Goal: Task Accomplishment & Management: Manage account settings

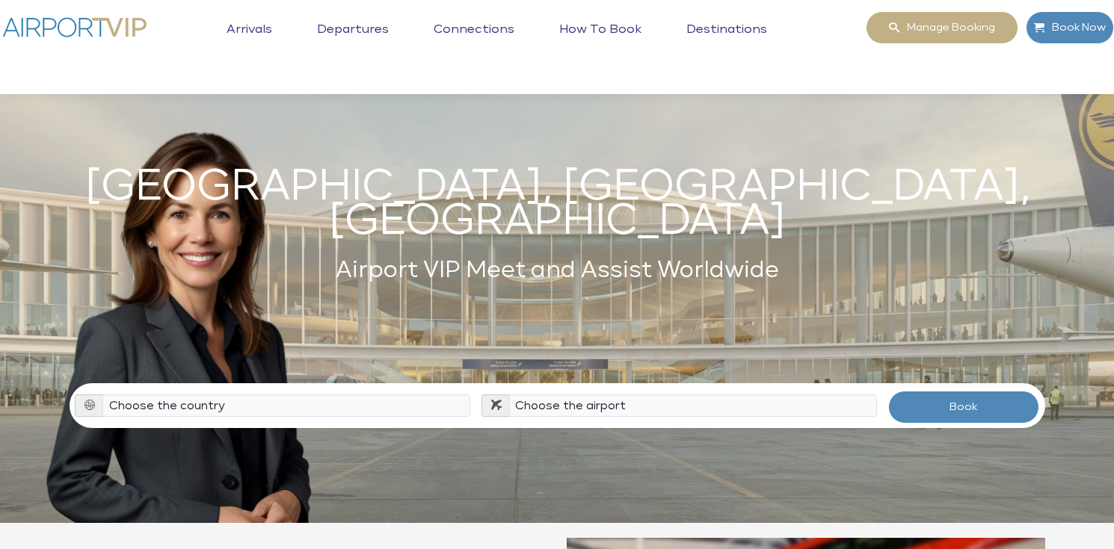
click at [835, 509] on div "USA, EUROPE, CHINA Airport VIP Meet and Assist Worldwide Choose the country Alb…" at bounding box center [557, 261] width 1114 height 523
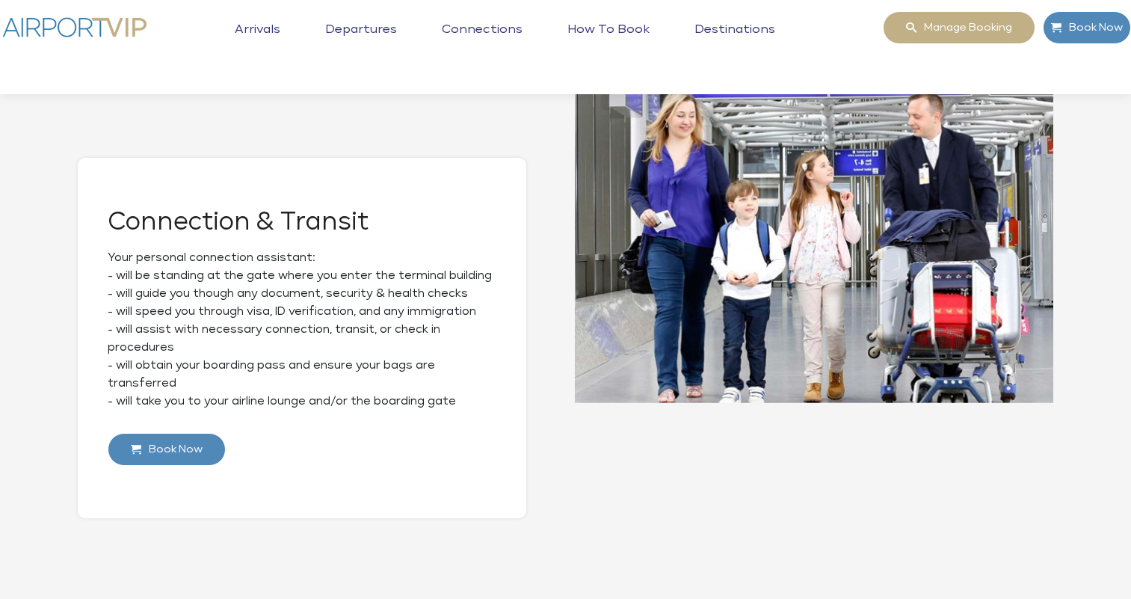
scroll to position [1371, 0]
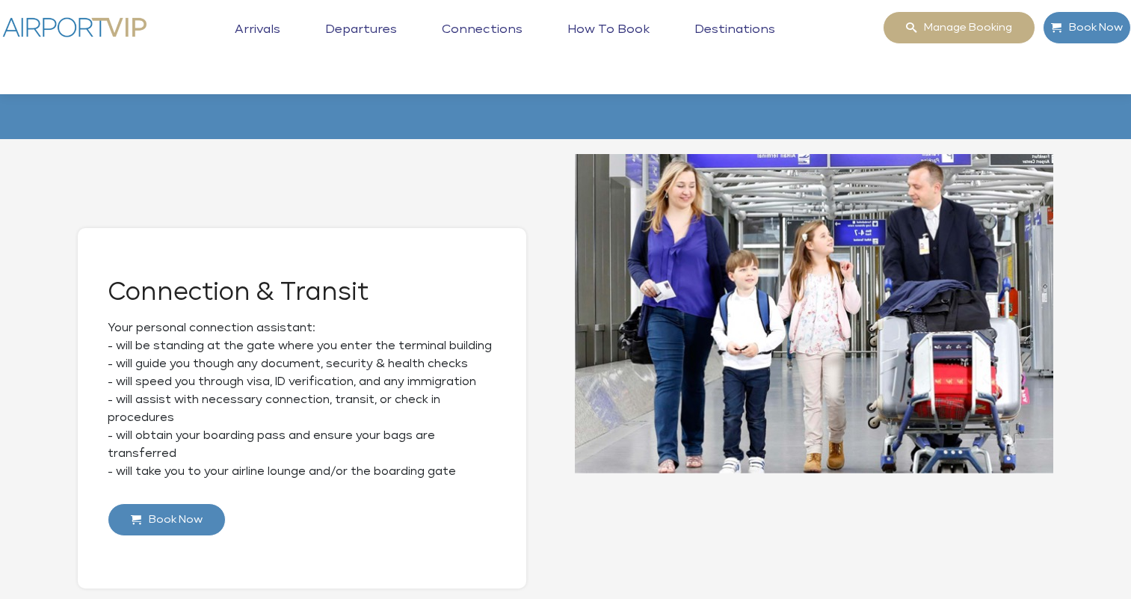
click at [263, 25] on link "Arrivals" at bounding box center [257, 40] width 53 height 37
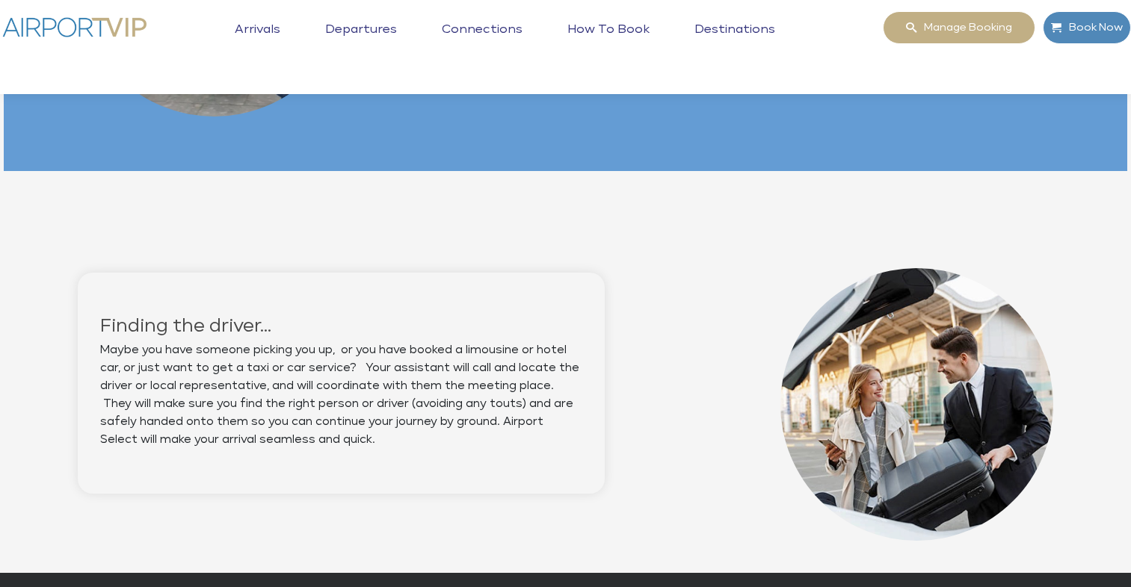
scroll to position [1185, 0]
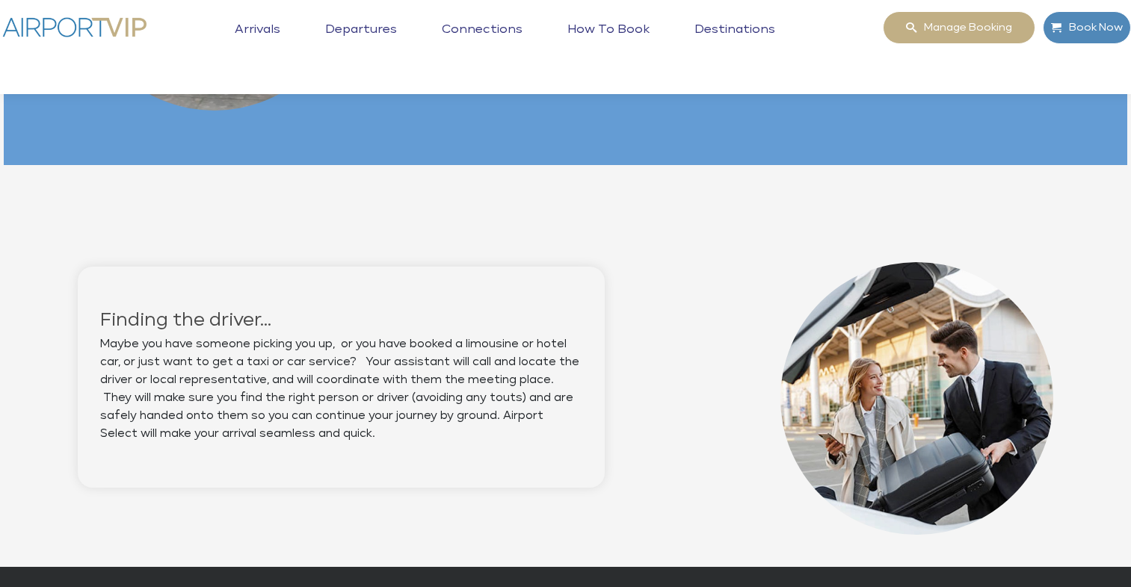
click at [371, 25] on link "Departures" at bounding box center [360, 40] width 79 height 37
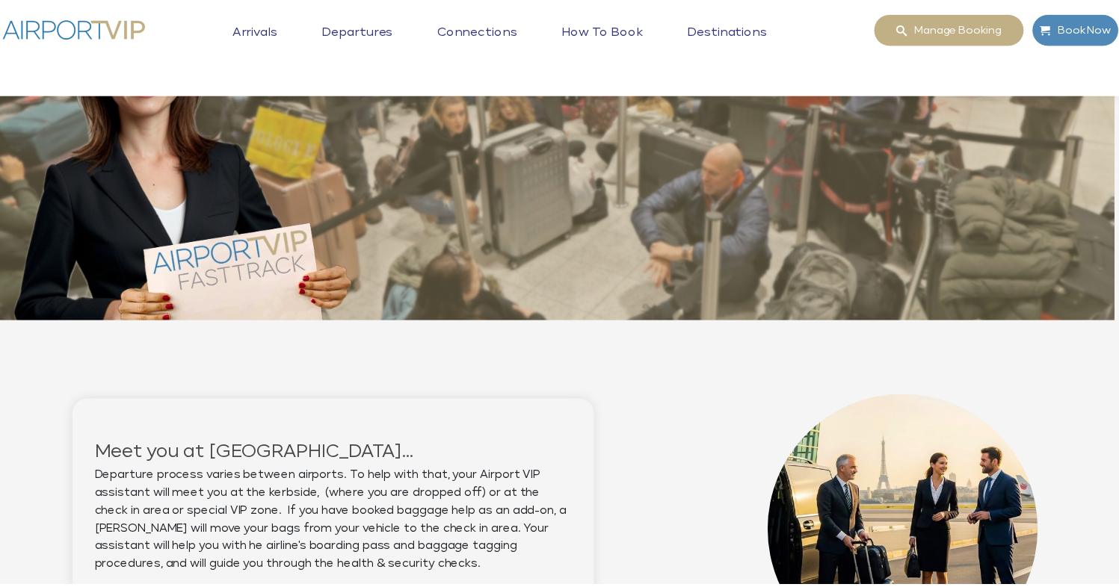
scroll to position [199, 4]
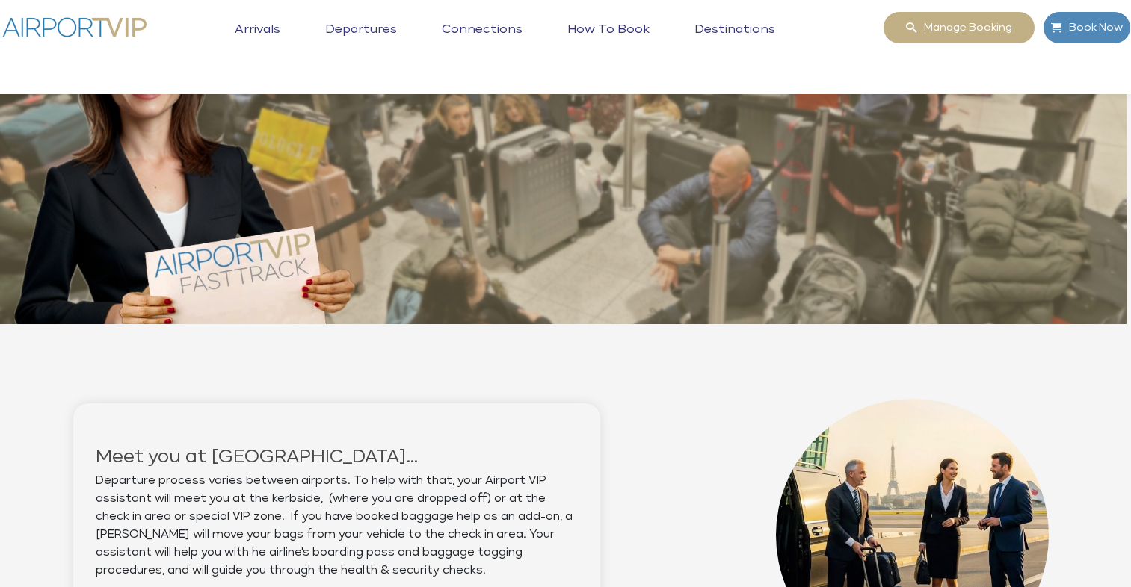
click at [487, 26] on link "Connections" at bounding box center [482, 40] width 88 height 37
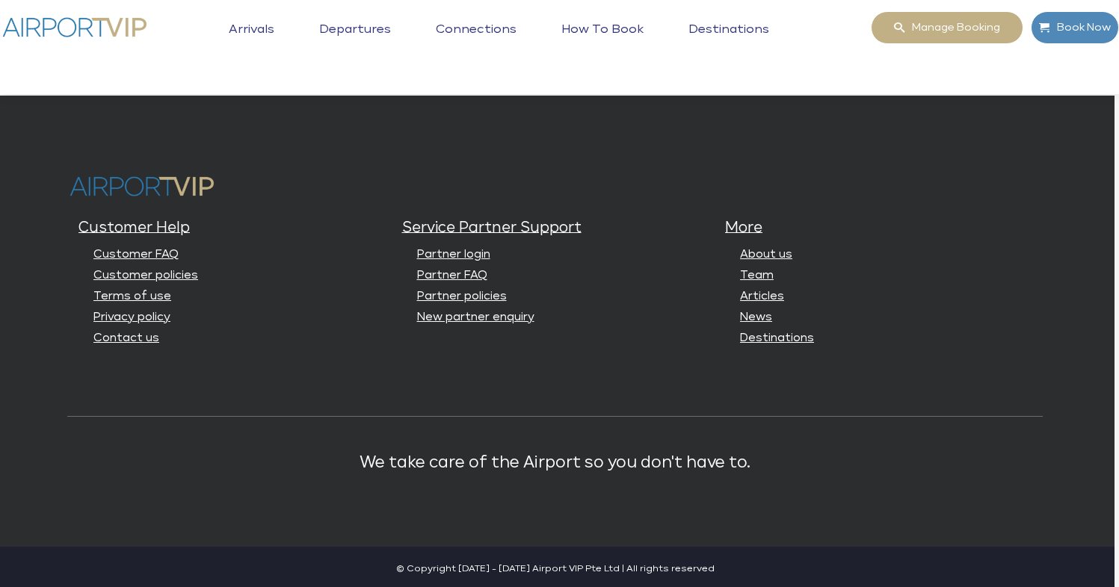
scroll to position [1661, 4]
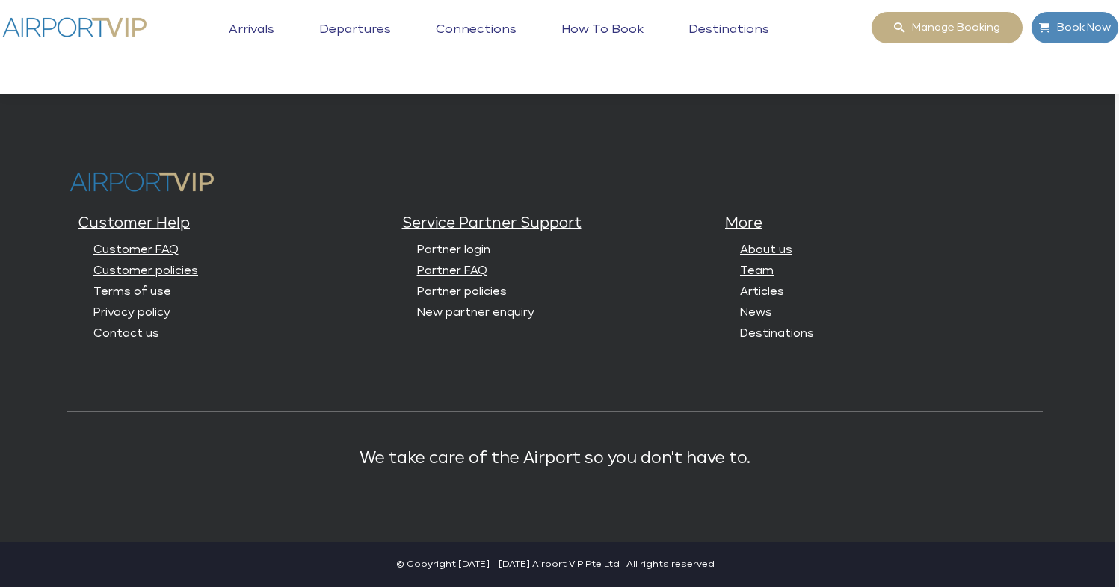
click at [472, 250] on link "Partner login" at bounding box center [453, 249] width 73 height 11
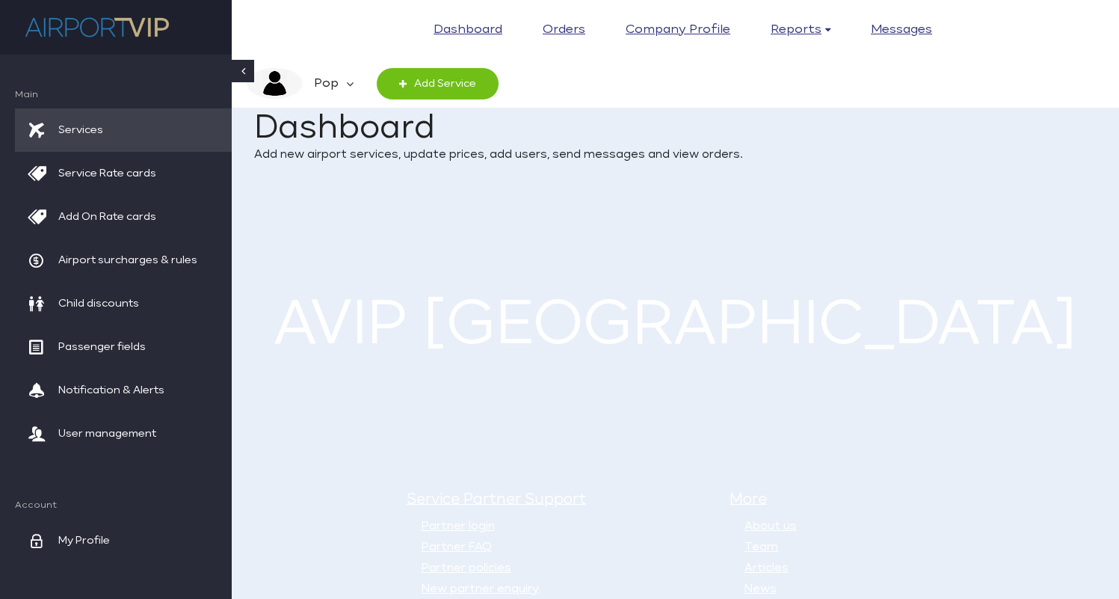
click at [334, 81] on em "Pop" at bounding box center [324, 83] width 43 height 31
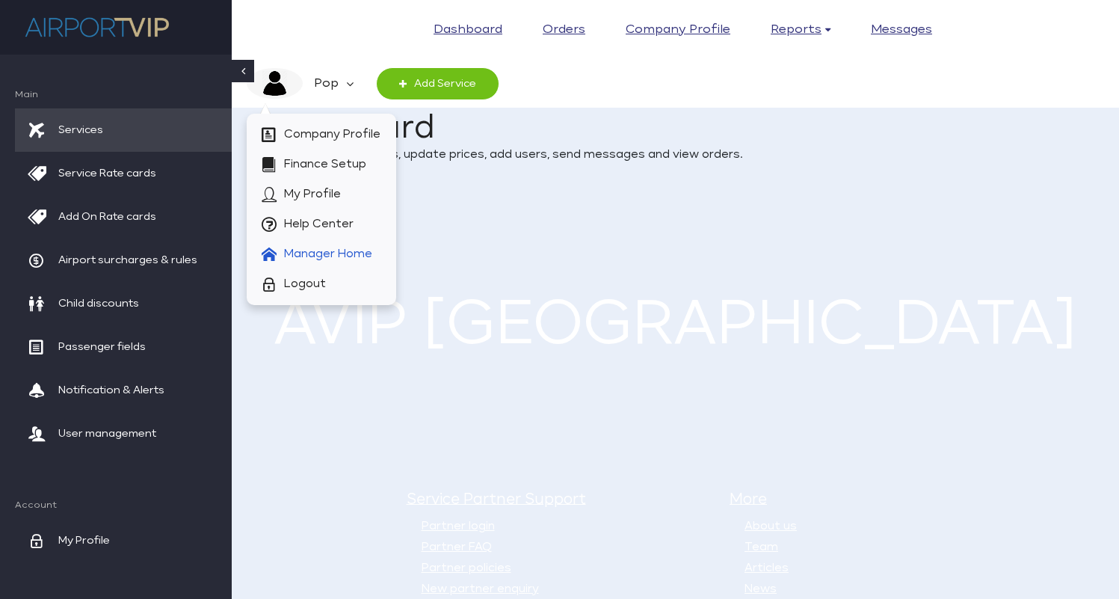
click at [353, 247] on span "Manager Home" at bounding box center [328, 254] width 88 height 30
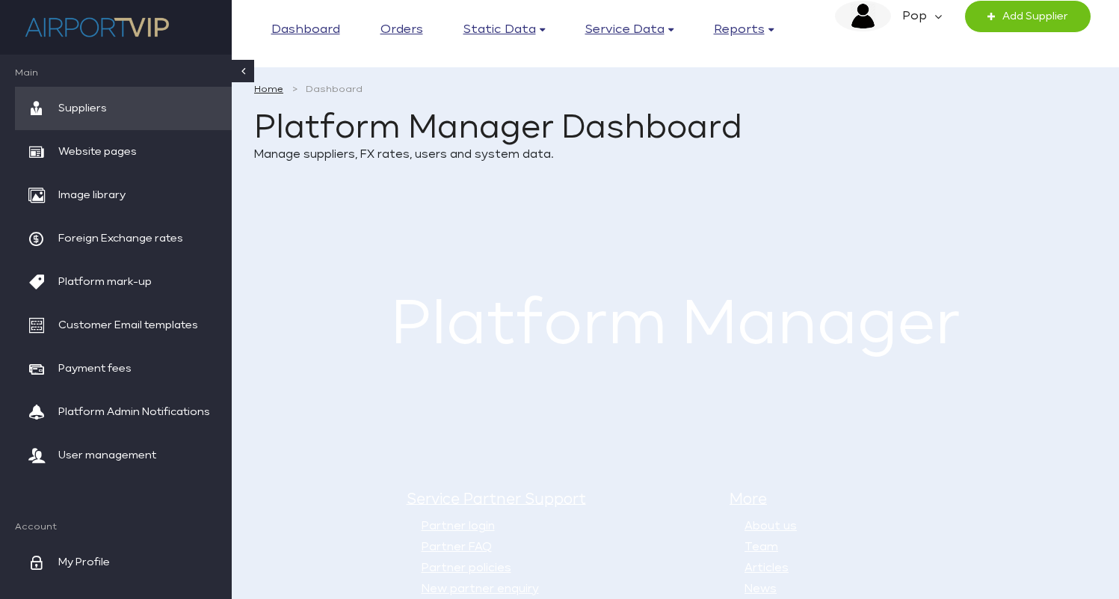
click at [94, 102] on span "Suppliers" at bounding box center [82, 108] width 49 height 43
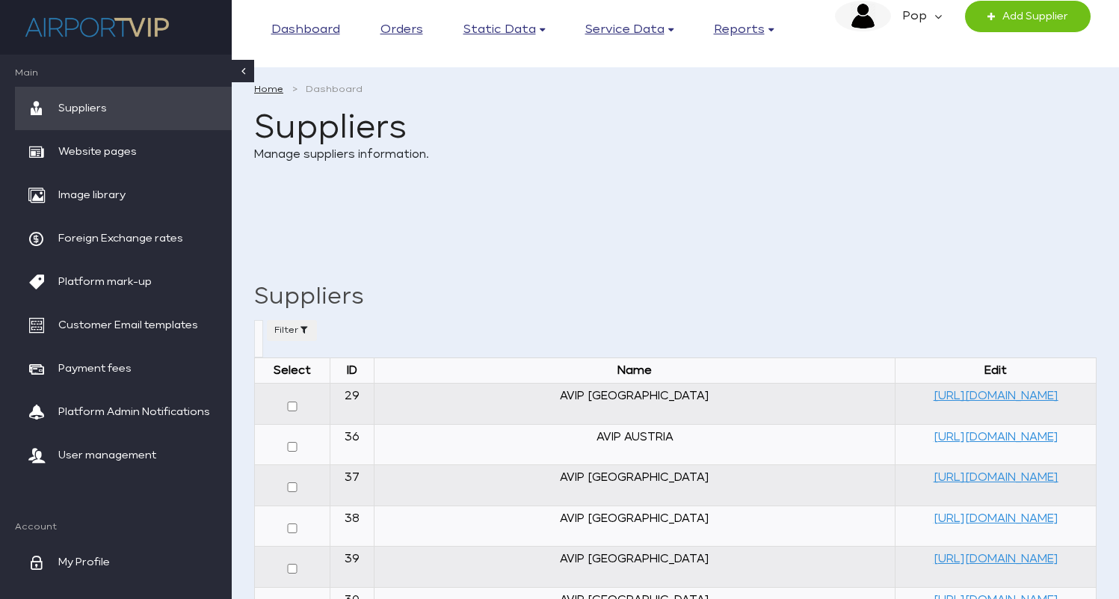
select select
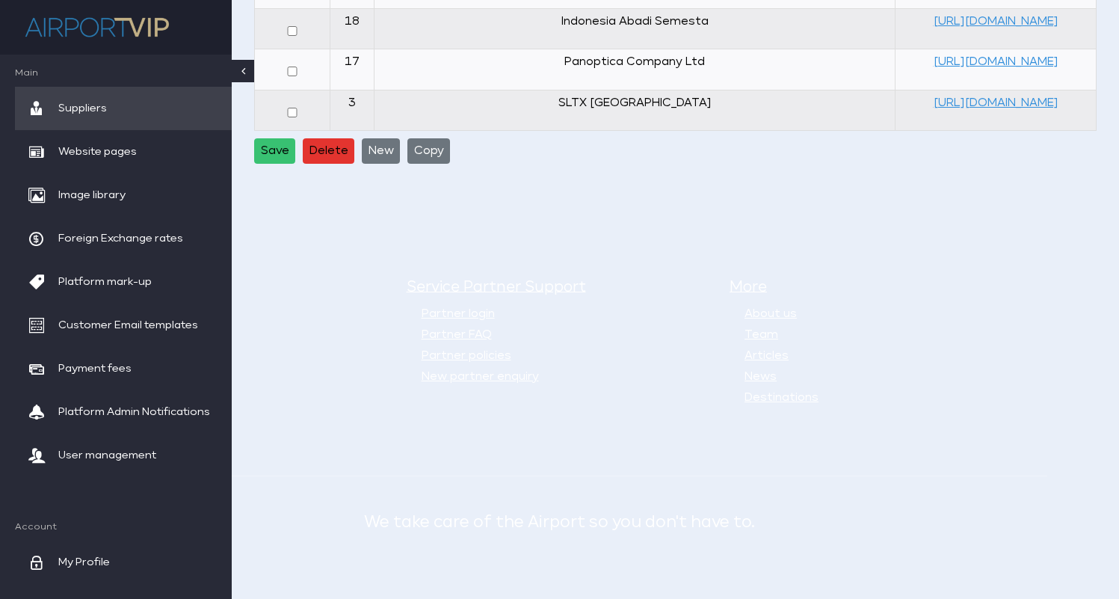
scroll to position [2867, 0]
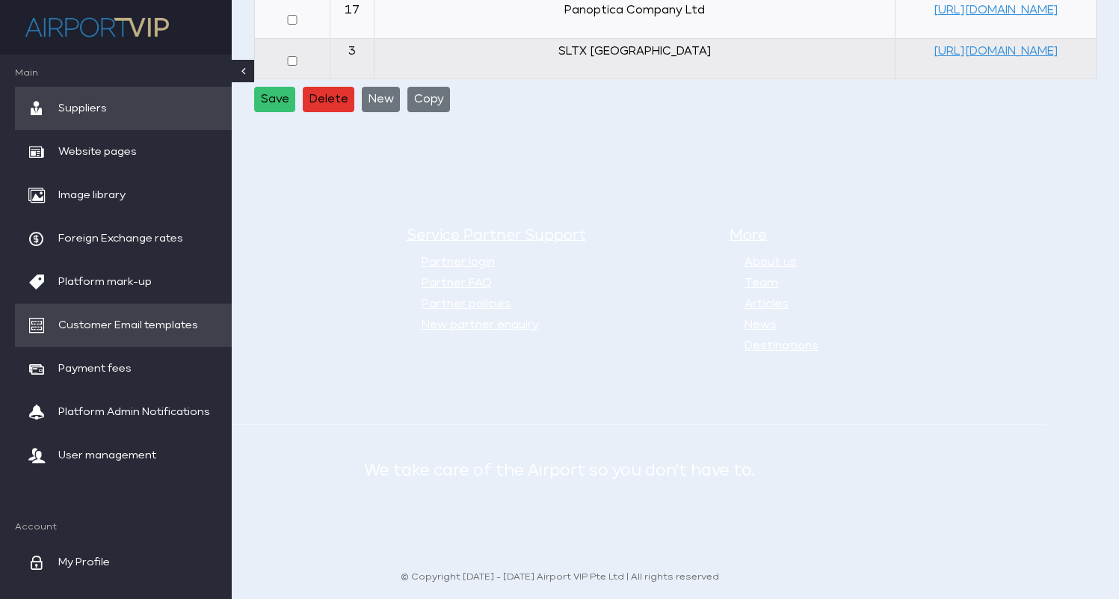
click at [185, 324] on span "Customer Email templates" at bounding box center [128, 324] width 140 height 43
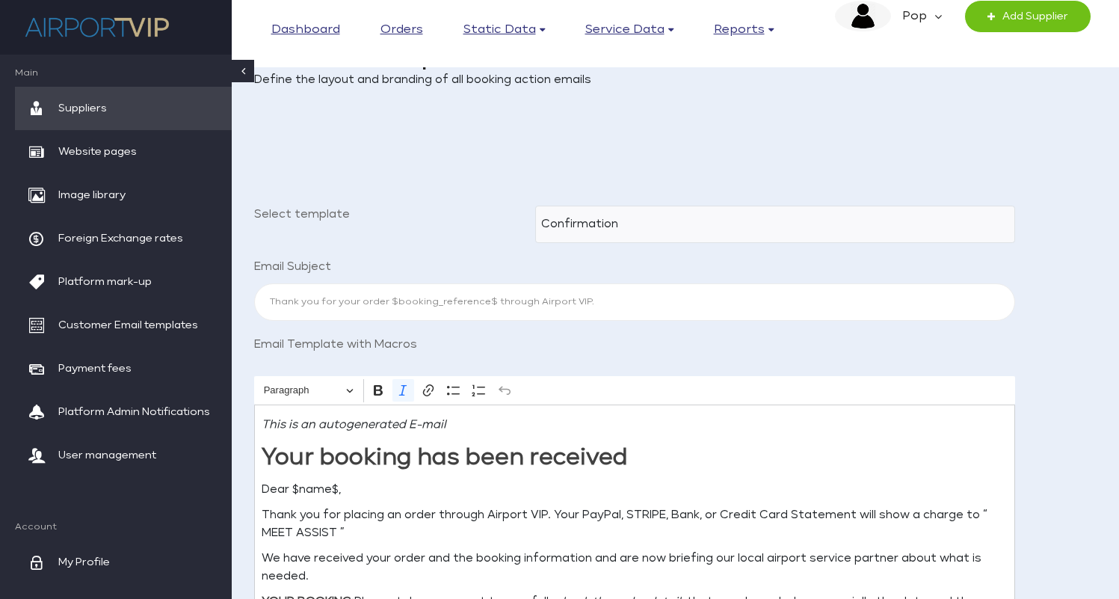
scroll to position [133, 0]
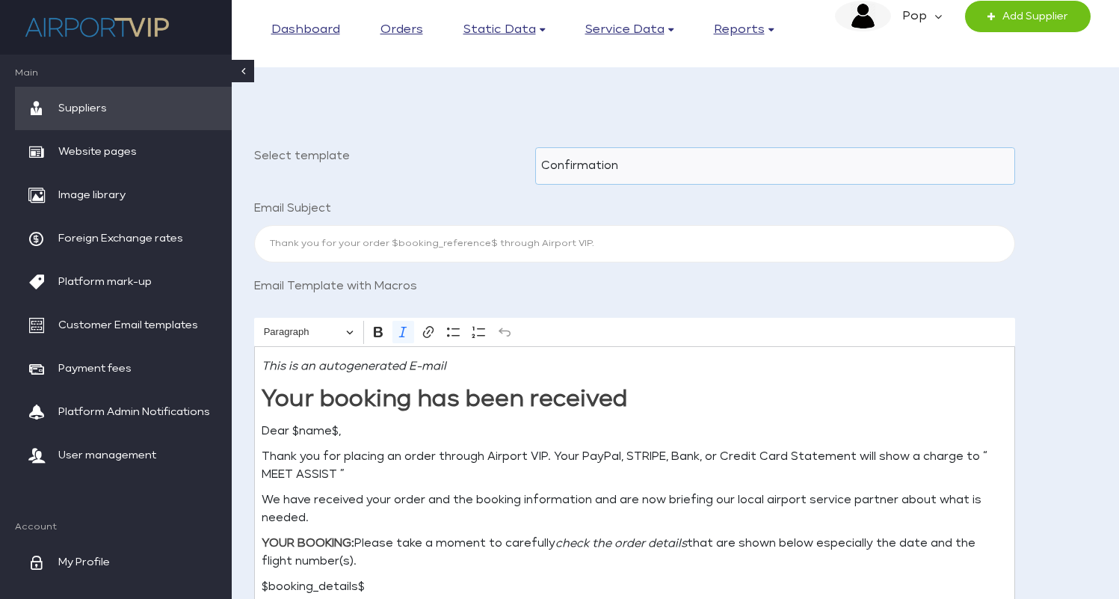
click at [688, 161] on select "Confirmation Cancellation Booking rejected by supplier Amendment rejected by Su…" at bounding box center [775, 165] width 480 height 37
select select "1"
click at [535, 147] on select "Confirmation Cancellation Booking rejected by supplier Amendment rejected by Su…" at bounding box center [775, 165] width 480 height 37
type input "Your Airport Select booking $booking_reference$ has been cancelled"
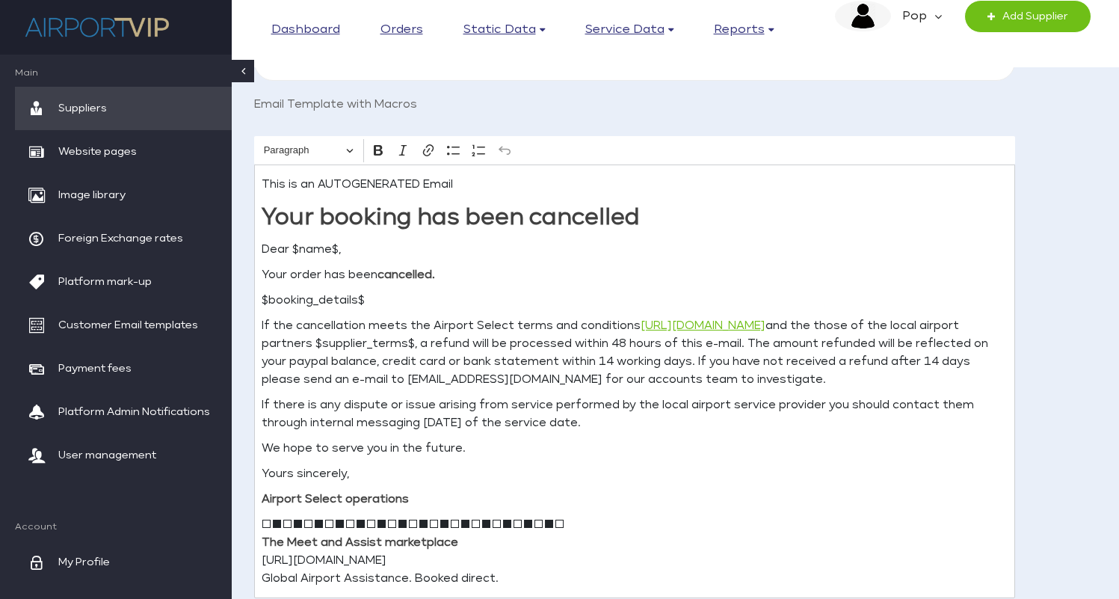
click at [689, 173] on div "This is an AUTOGENERATED Email Your booking has been cancelled Dear $name$, You…" at bounding box center [634, 380] width 761 height 433
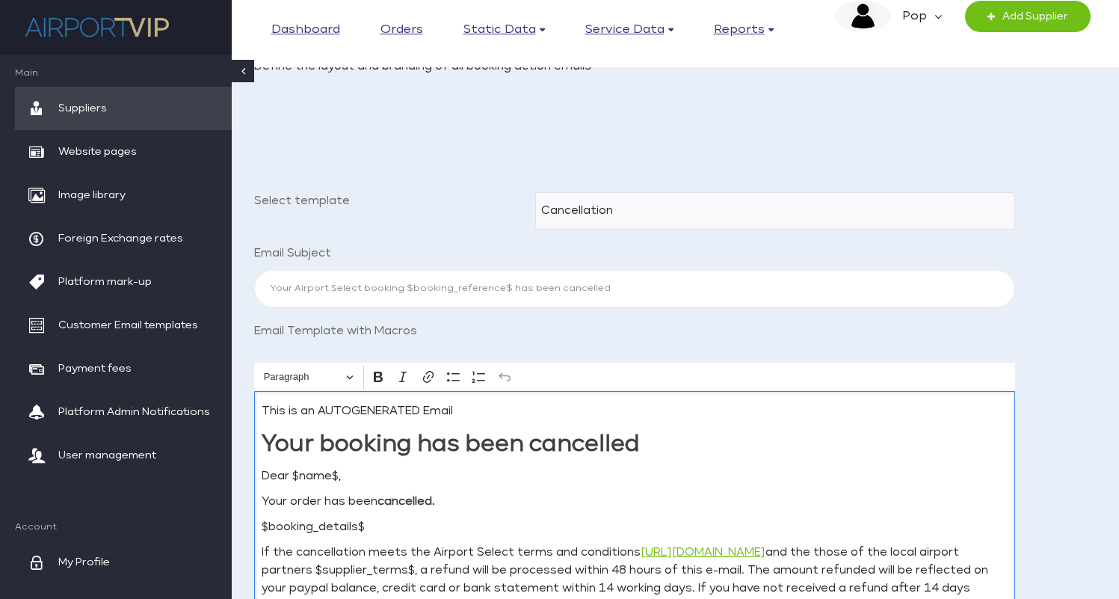
scroll to position [75, 0]
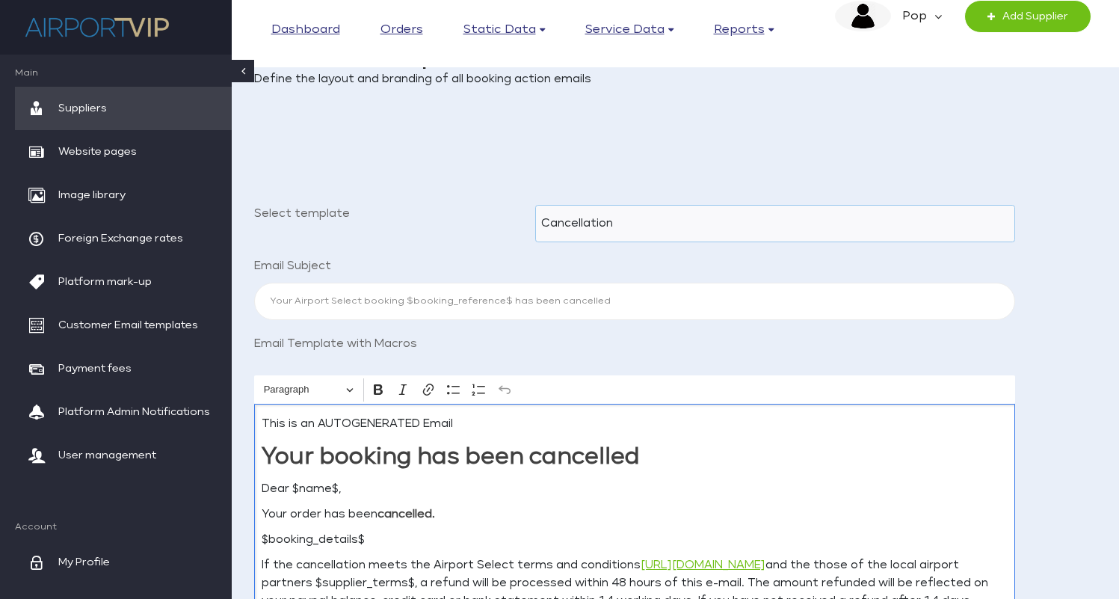
click at [613, 220] on select "Confirmation Cancellation Booking rejected by supplier Amendment rejected by Su…" at bounding box center [775, 223] width 480 height 37
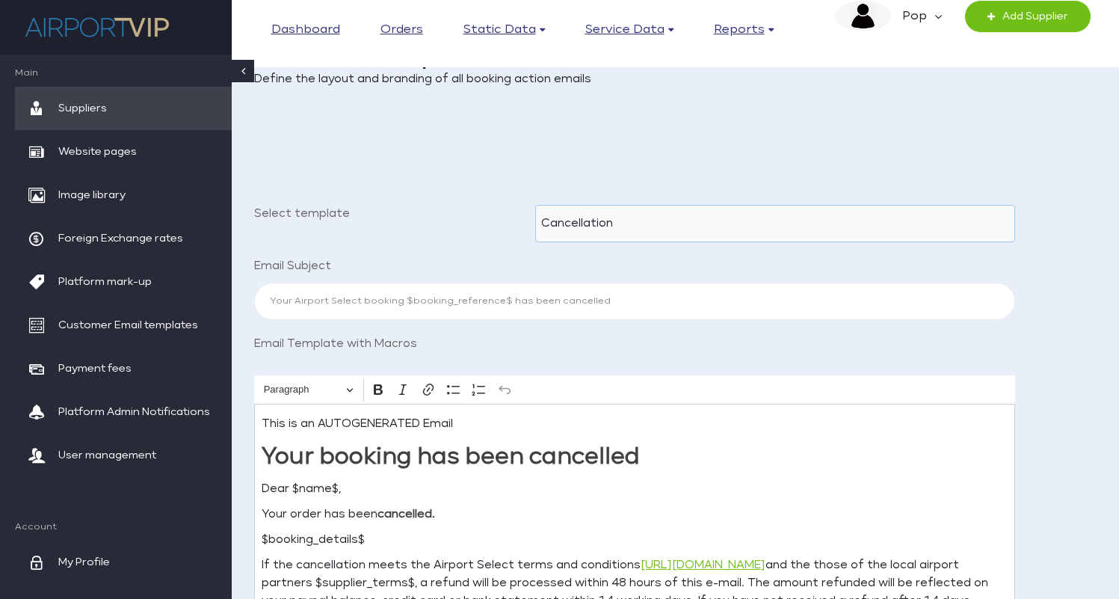
select select "0"
click at [535, 205] on select "Confirmation Cancellation Booking rejected by supplier Amendment rejected by Su…" at bounding box center [775, 223] width 480 height 37
type input "Thank you for your order $booking_reference$ through Airport VIP."
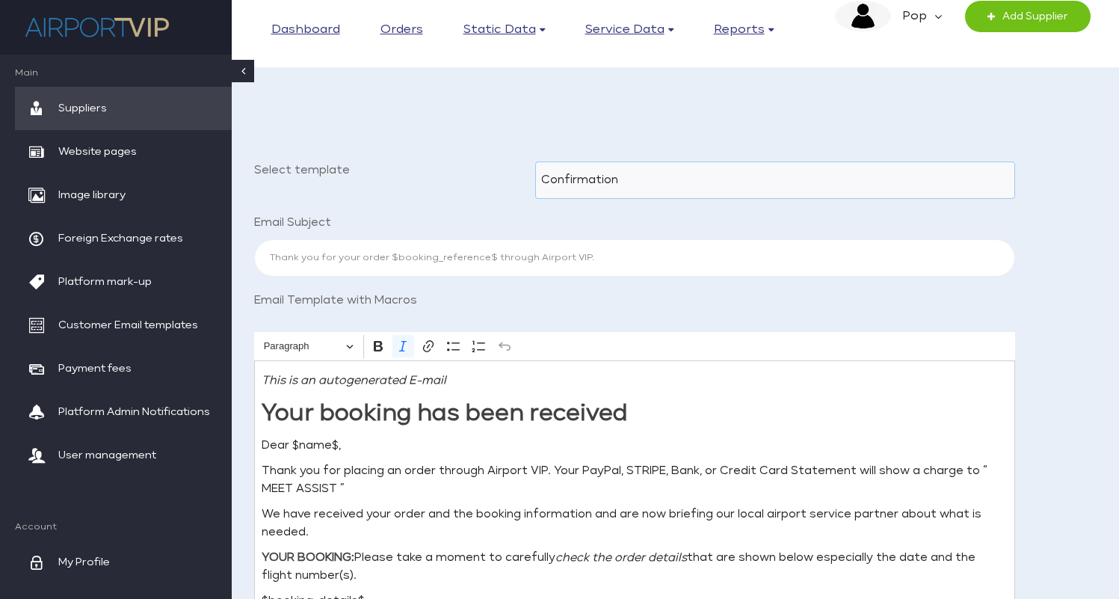
scroll to position [129, 0]
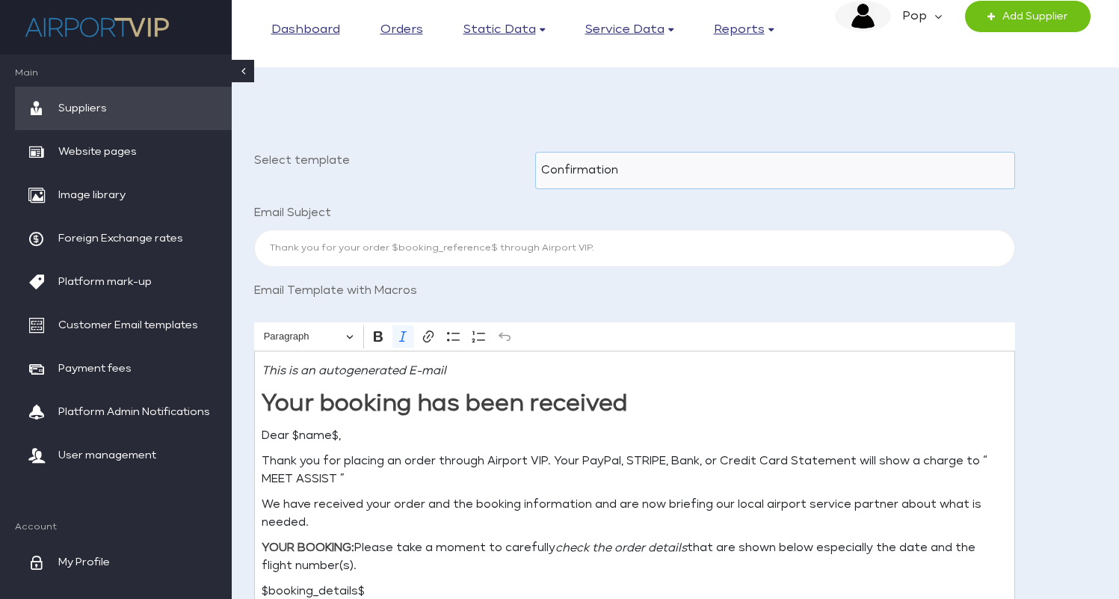
click at [640, 169] on select "Confirmation Cancellation Booking rejected by supplier Amendment rejected by Su…" at bounding box center [775, 170] width 480 height 37
select select "1"
click at [535, 152] on select "Confirmation Cancellation Booking rejected by supplier Amendment rejected by Su…" at bounding box center [775, 170] width 480 height 37
type input "Your Airport Select booking $booking_reference$ has been cancelled"
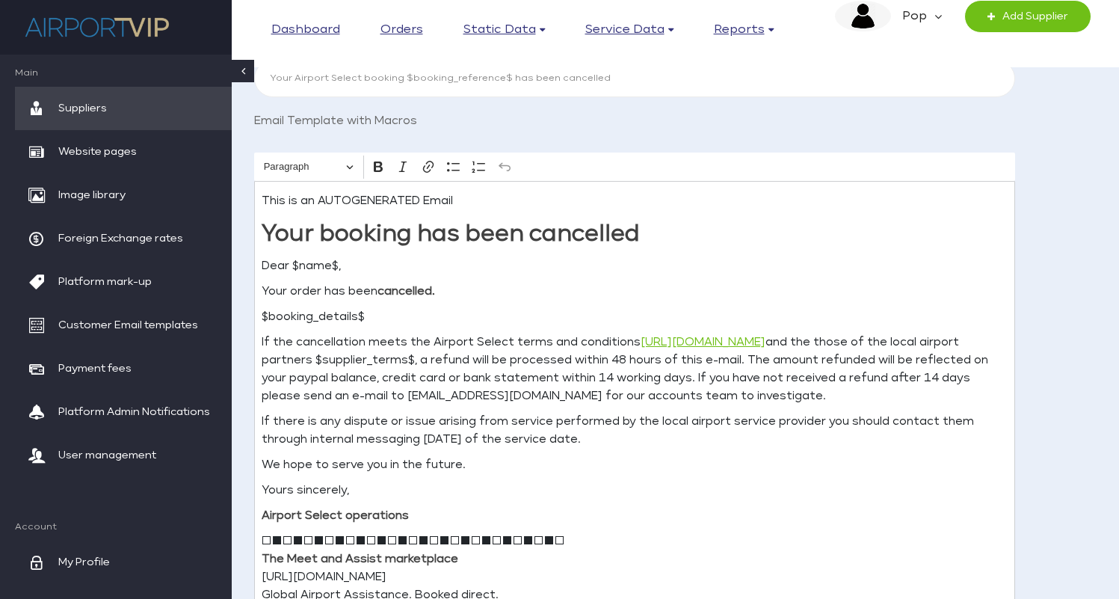
scroll to position [0, 0]
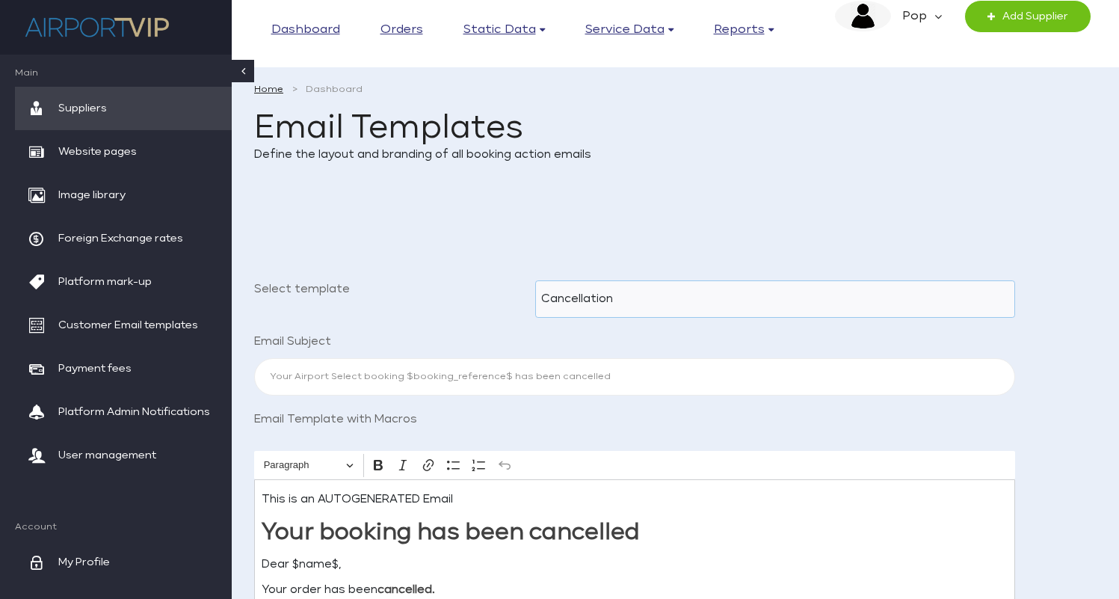
click at [649, 291] on select "Confirmation Cancellation Booking rejected by supplier Amendment rejected by Su…" at bounding box center [775, 298] width 480 height 37
select select "2"
click at [535, 280] on select "Confirmation Cancellation Booking rejected by supplier Amendment rejected by Su…" at bounding box center [775, 298] width 480 height 37
type input "Your Airport Select order $booking_reference$ has been declined by the local se…"
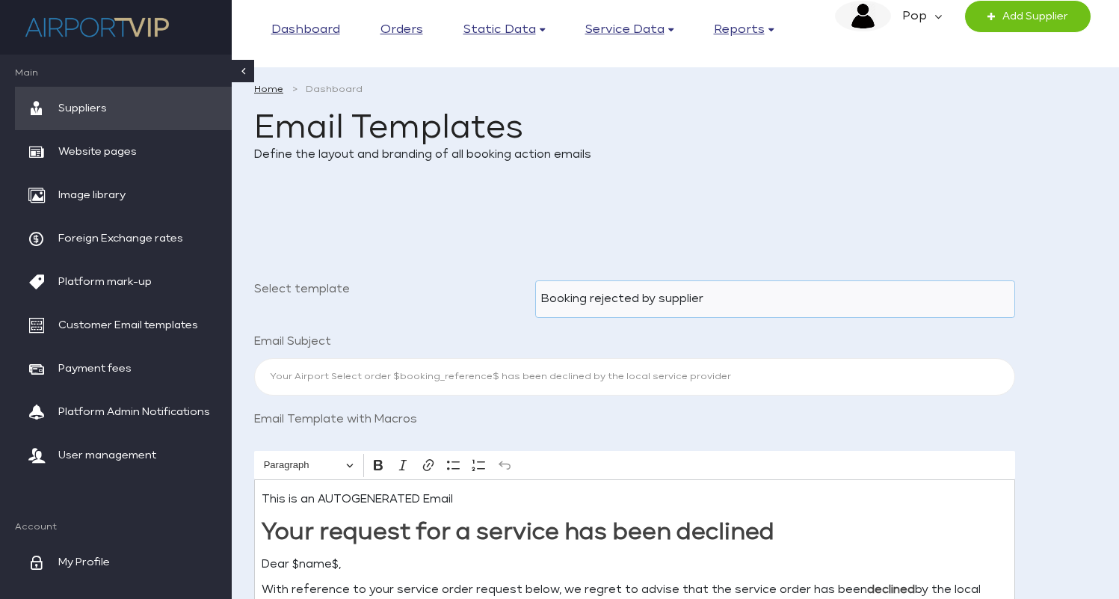
click at [652, 303] on select "Confirmation Cancellation Booking rejected by supplier Amendment rejected by Su…" at bounding box center [775, 298] width 480 height 37
select select "3"
click at [535, 280] on select "Confirmation Cancellation Booking rejected by supplier Amendment rejected by Su…" at bounding box center [775, 298] width 480 height 37
type input "Your request to change Airport Select booking number $booking_reference$ has be…"
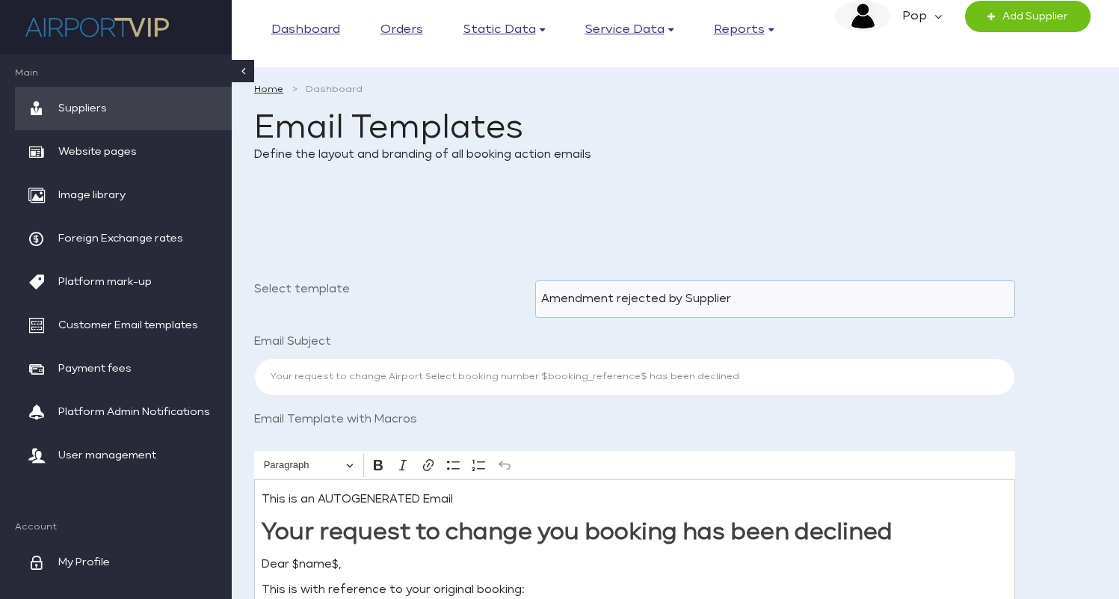
click at [655, 294] on select "Confirmation Cancellation Booking rejected by supplier Amendment rejected by Su…" at bounding box center [775, 298] width 480 height 37
select select "4"
click at [535, 280] on select "Confirmation Cancellation Booking rejected by supplier Amendment rejected by Su…" at bounding box center [775, 298] width 480 height 37
type input "Your request to change Airport Select booking number $booking_reference$ has be…"
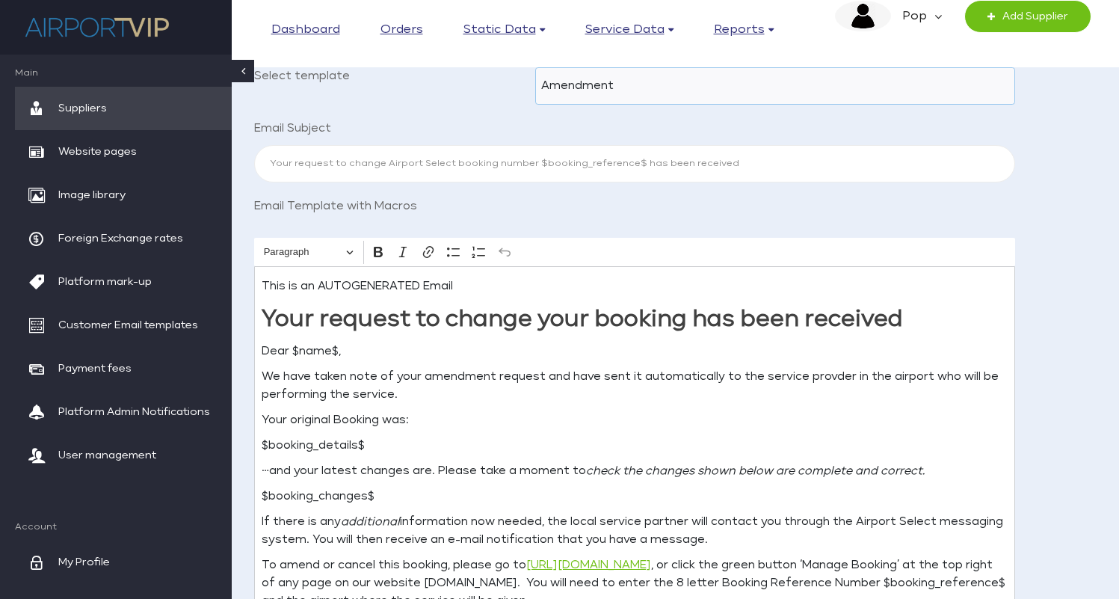
scroll to position [173, 0]
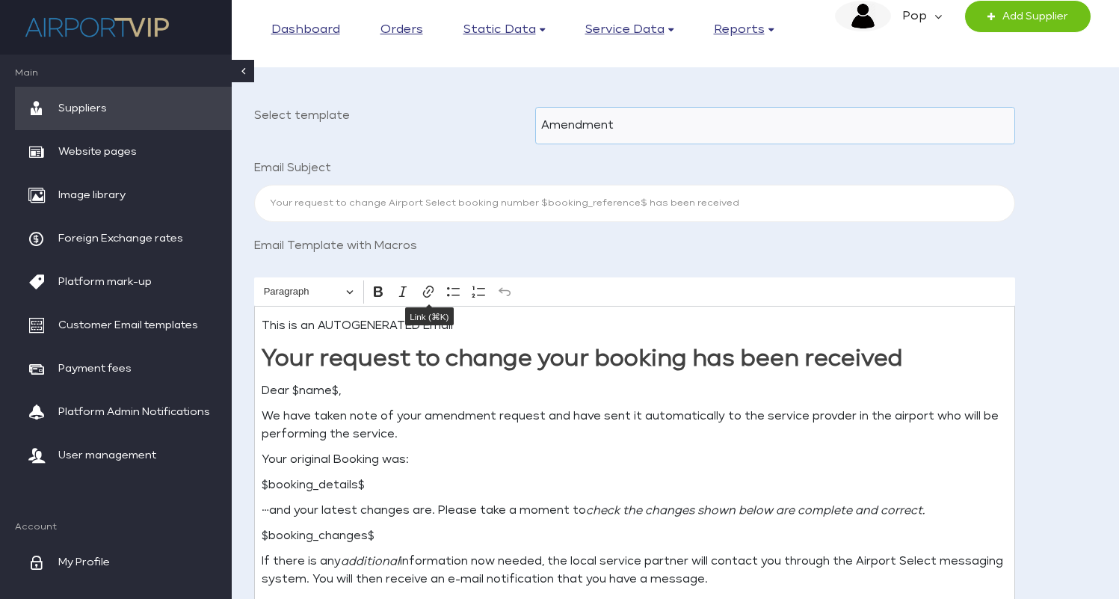
click at [646, 120] on select "Confirmation Cancellation Booking rejected by supplier Amendment rejected by Su…" at bounding box center [775, 125] width 480 height 37
select select "0"
click at [535, 107] on select "Confirmation Cancellation Booking rejected by supplier Amendment rejected by Su…" at bounding box center [775, 125] width 480 height 37
type input "Thank you for your order $booking_reference$ through Airport VIP."
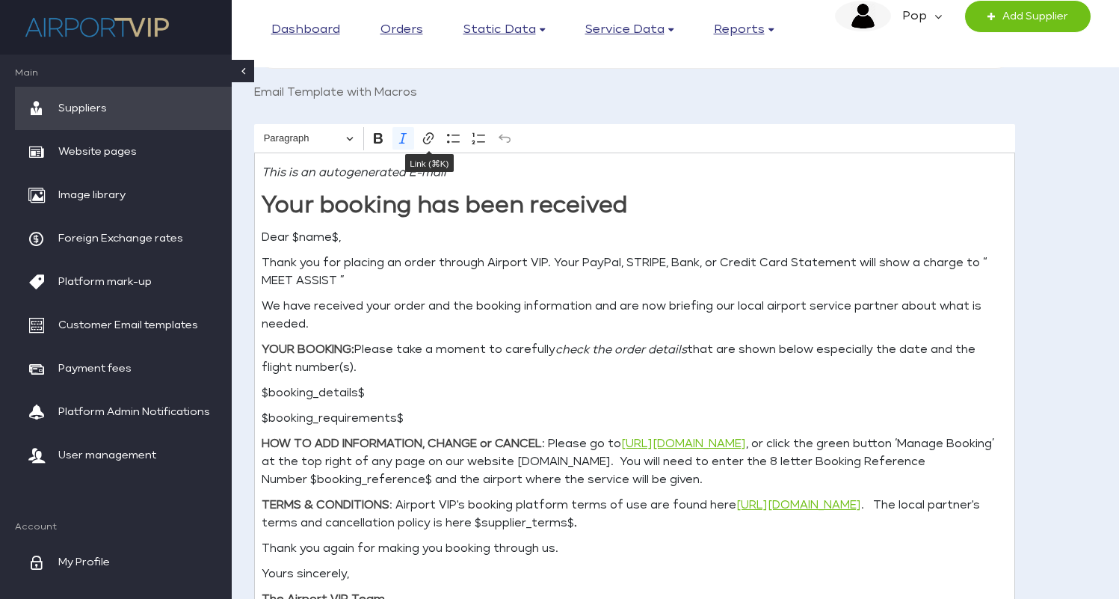
scroll to position [318, 0]
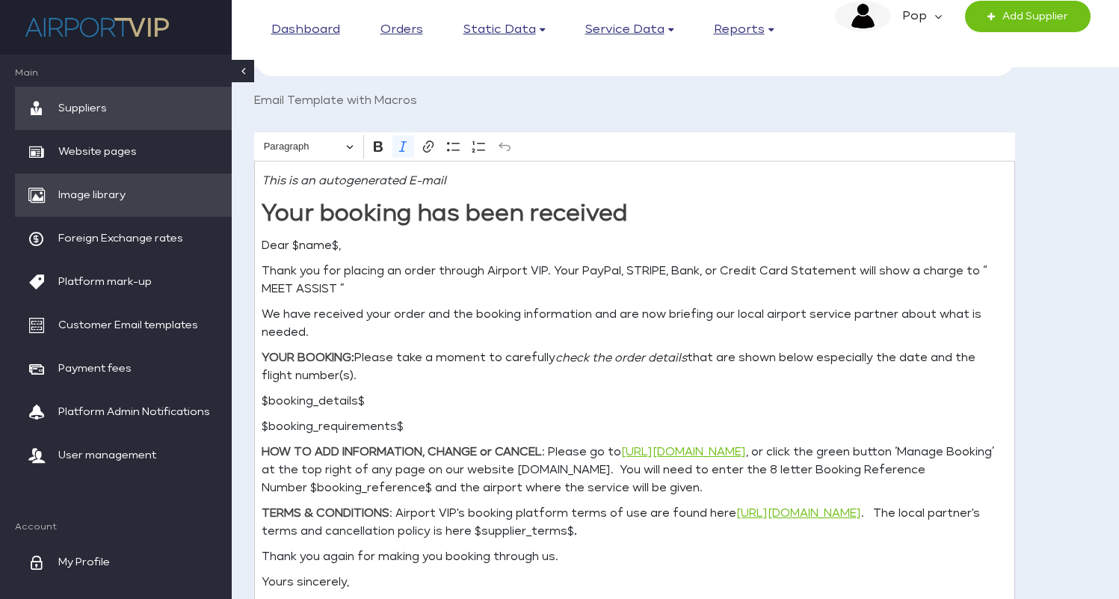
click at [146, 204] on link "Image library" at bounding box center [123, 194] width 217 height 43
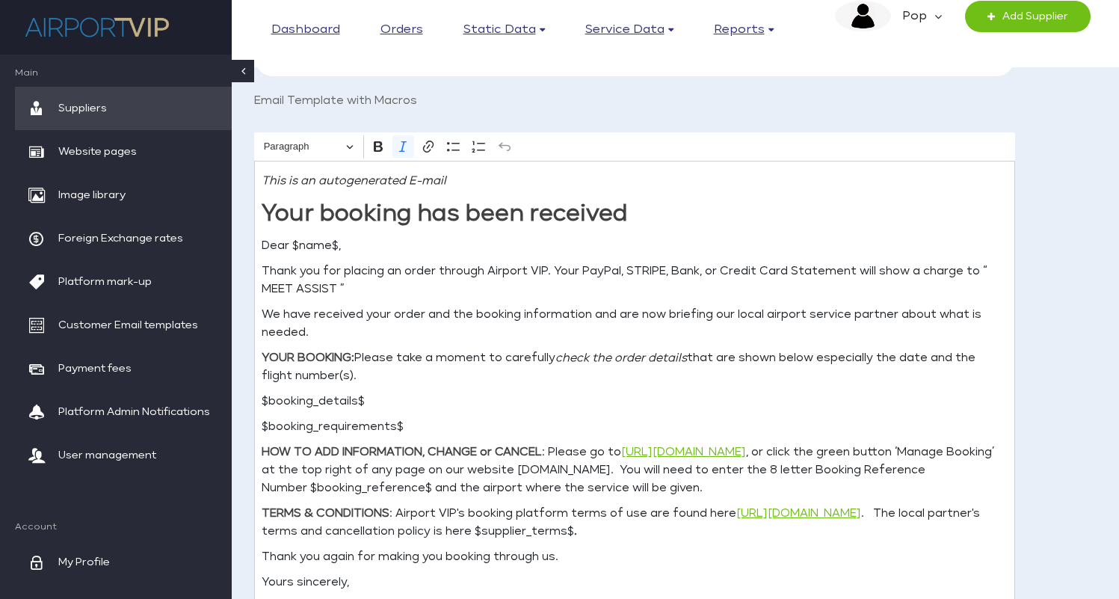
click at [119, 104] on link "Suppliers" at bounding box center [123, 108] width 217 height 43
